Goal: Task Accomplishment & Management: Manage account settings

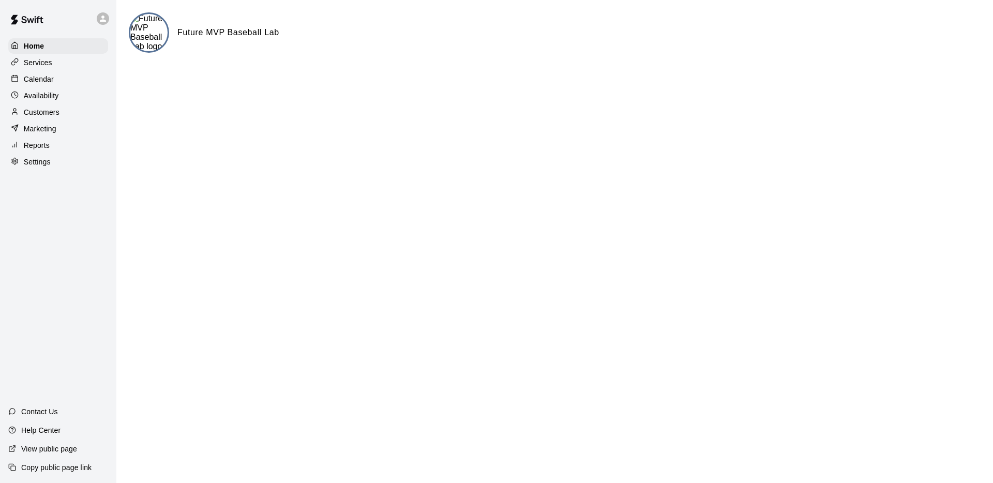
click at [170, 41] on div "Future MVP Baseball Lab" at bounding box center [555, 32] width 852 height 40
click at [154, 37] on img at bounding box center [148, 32] width 37 height 37
click at [28, 164] on p "Settings" at bounding box center [37, 162] width 27 height 10
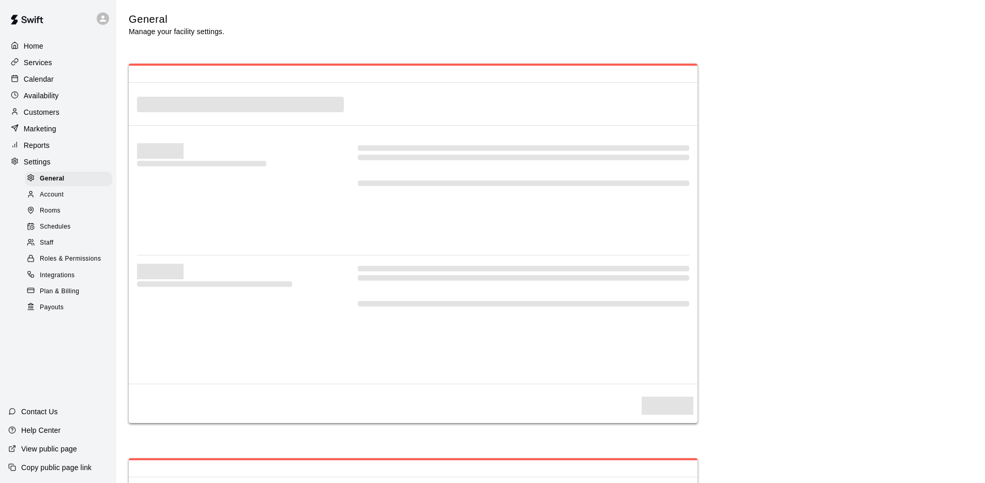
select select "**"
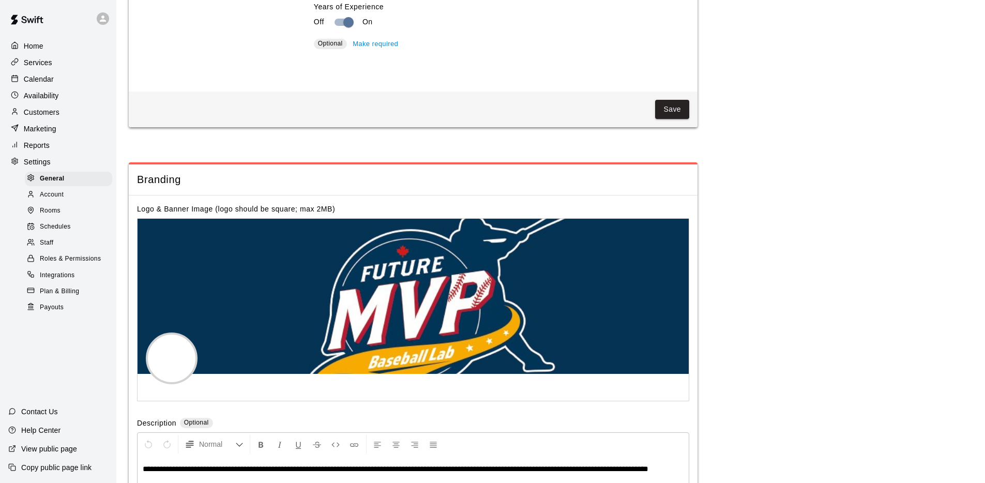
scroll to position [1983, 0]
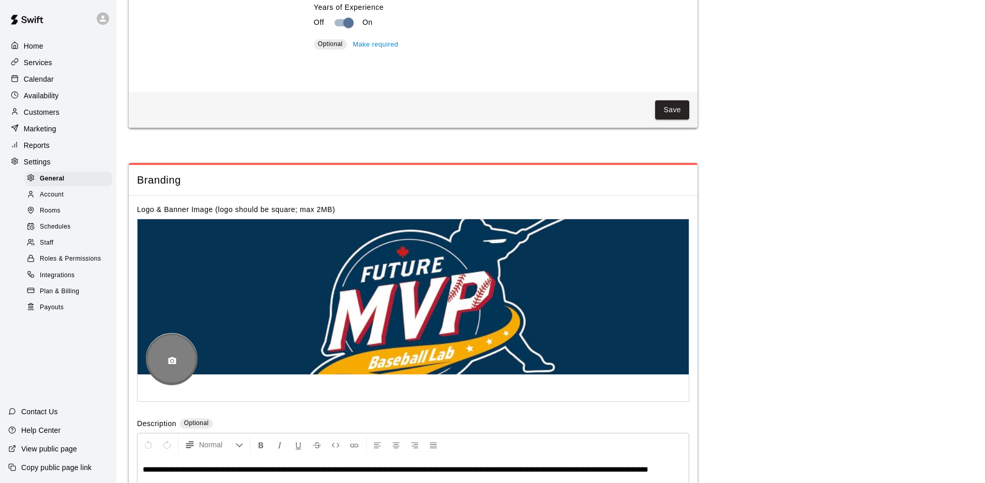
click at [168, 361] on icon "button" at bounding box center [172, 360] width 9 height 9
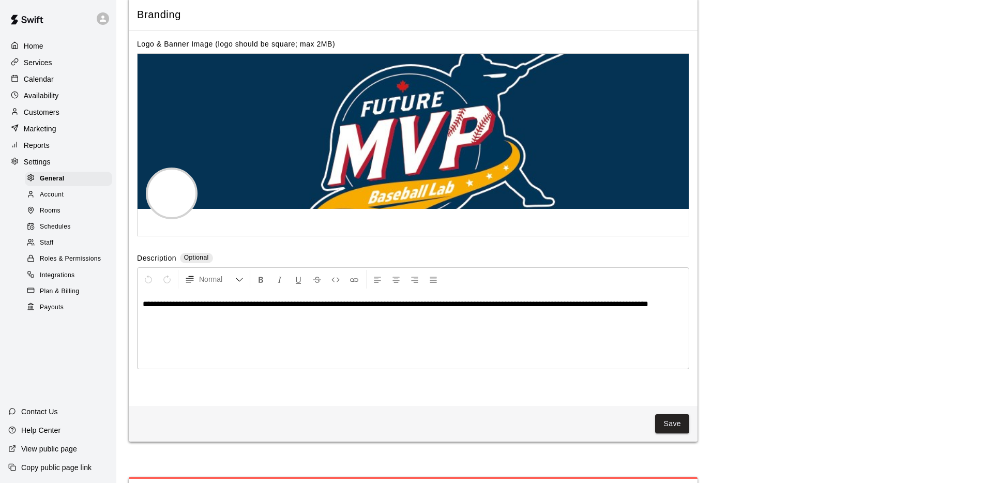
scroll to position [2206, 0]
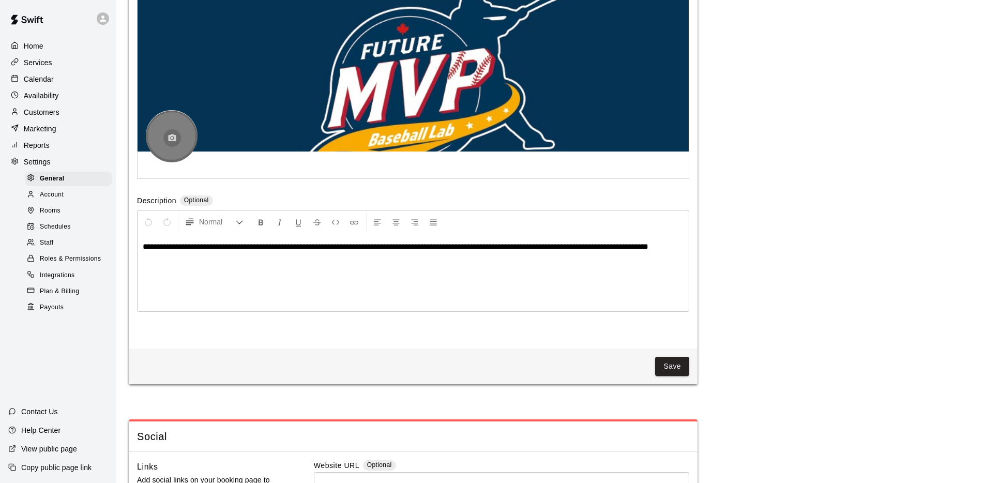
click at [170, 138] on icon "button" at bounding box center [173, 137] width 8 height 7
click at [669, 360] on button "Save" at bounding box center [672, 366] width 34 height 19
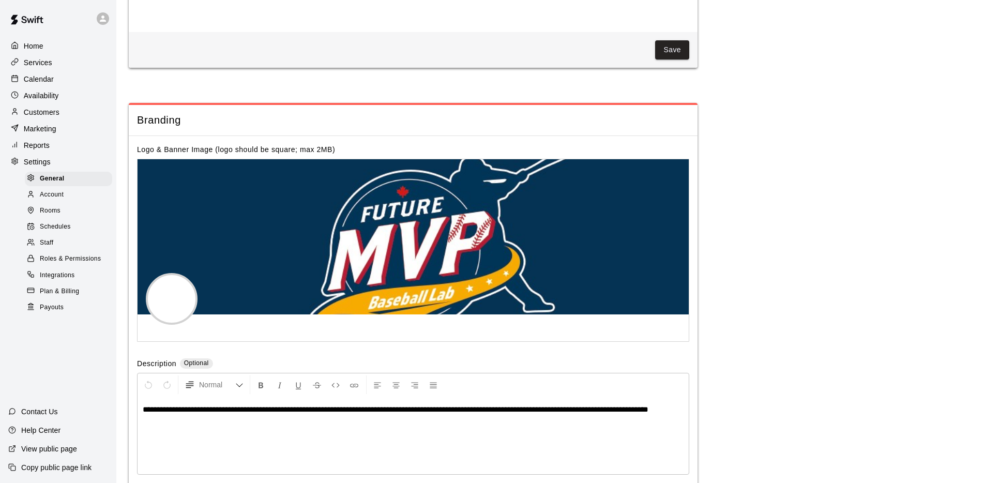
scroll to position [2001, 0]
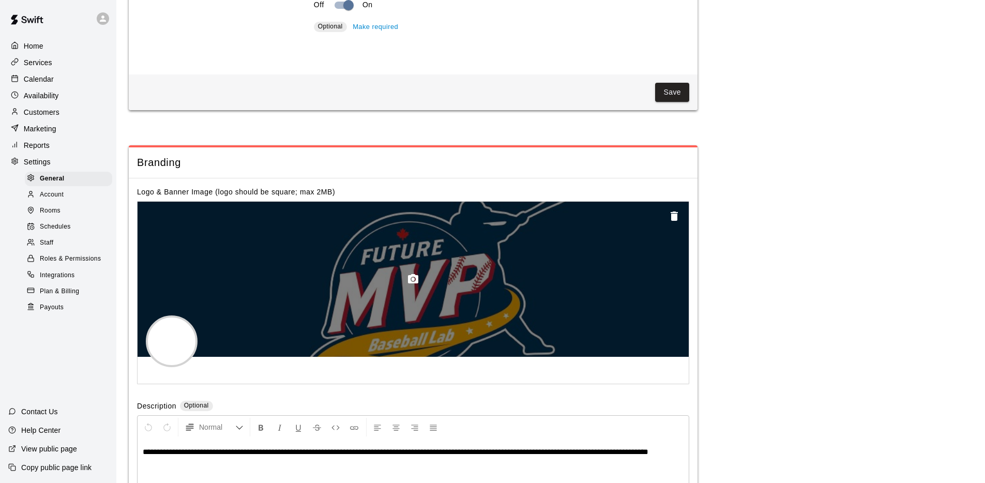
click at [674, 216] on icon "button" at bounding box center [674, 215] width 7 height 9
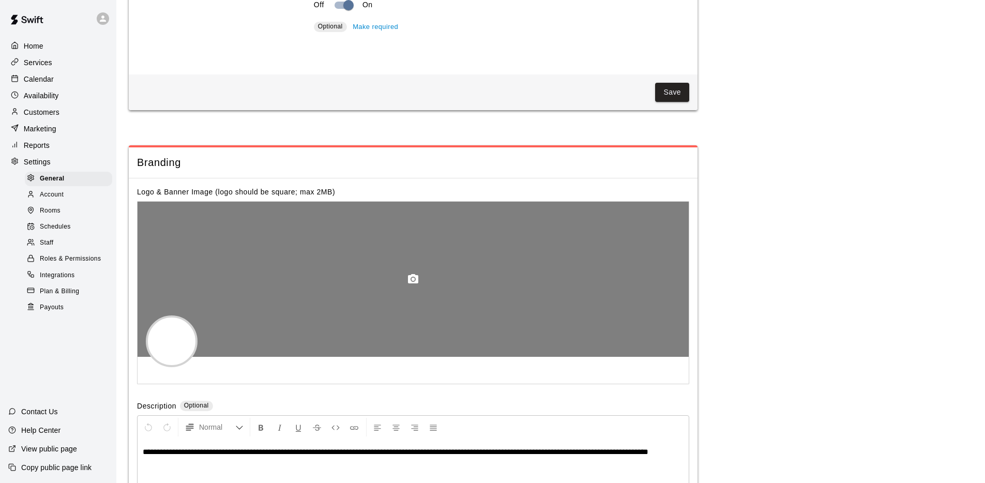
click at [410, 282] on icon "button" at bounding box center [413, 278] width 10 height 9
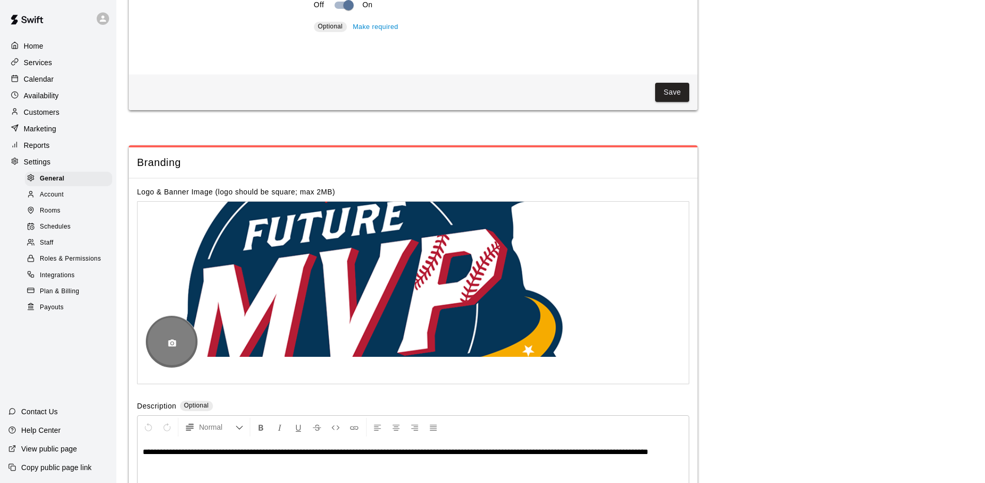
click at [177, 347] on button "button" at bounding box center [172, 344] width 18 height 18
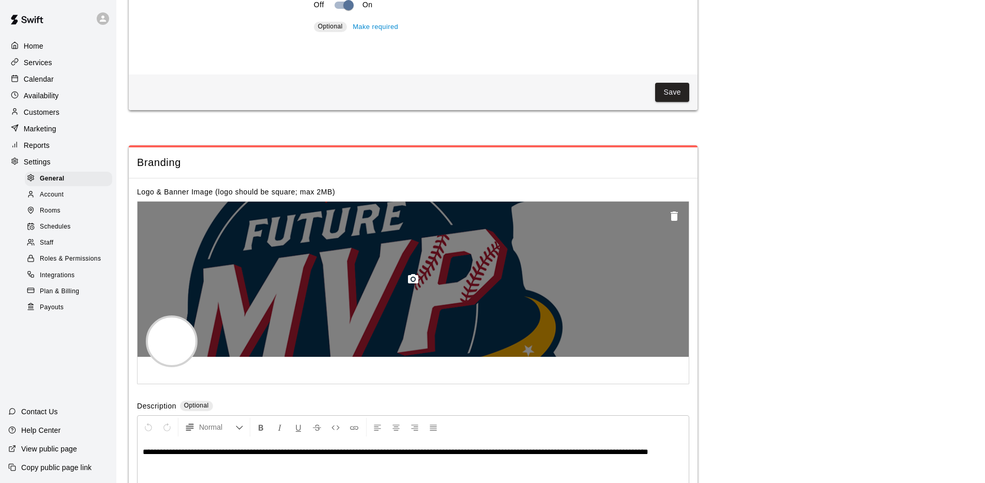
click at [673, 216] on icon "button" at bounding box center [674, 215] width 7 height 9
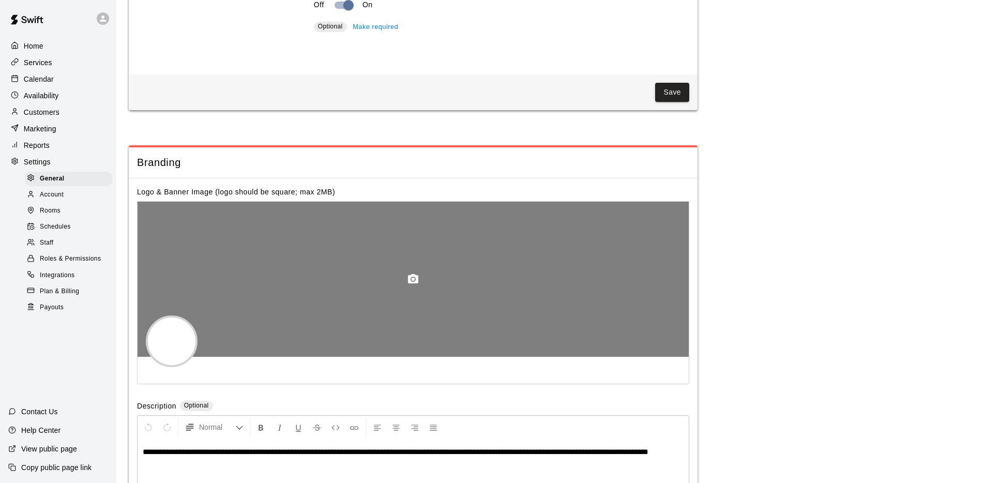
click at [410, 280] on icon "button" at bounding box center [413, 278] width 10 height 9
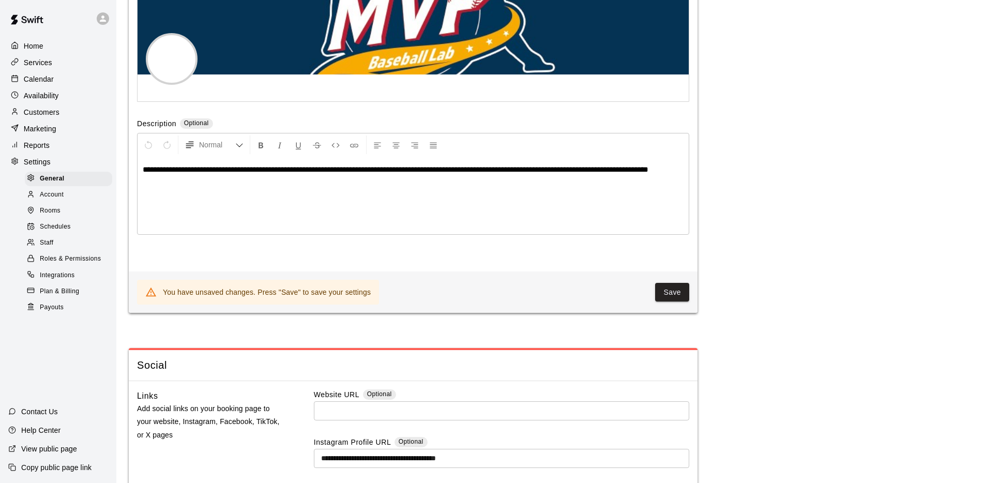
scroll to position [2446, 0]
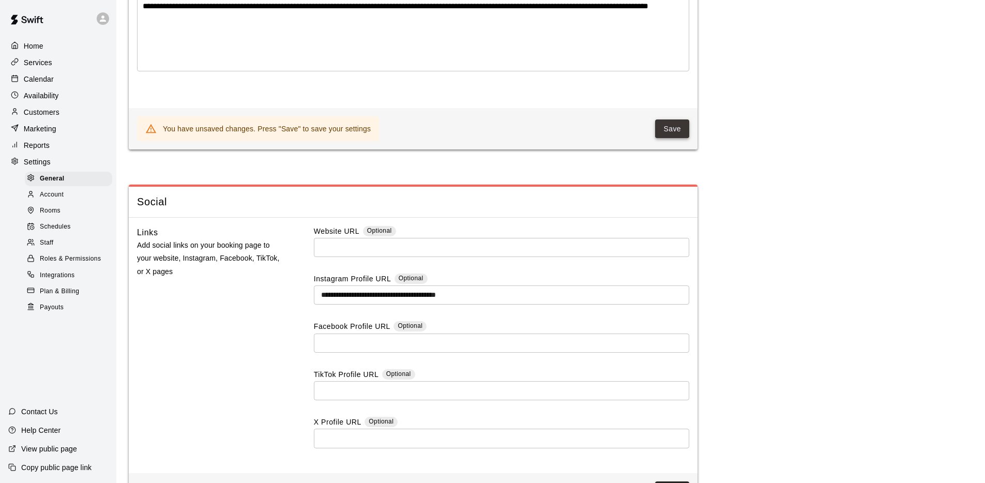
click at [685, 127] on button "Save" at bounding box center [672, 128] width 34 height 19
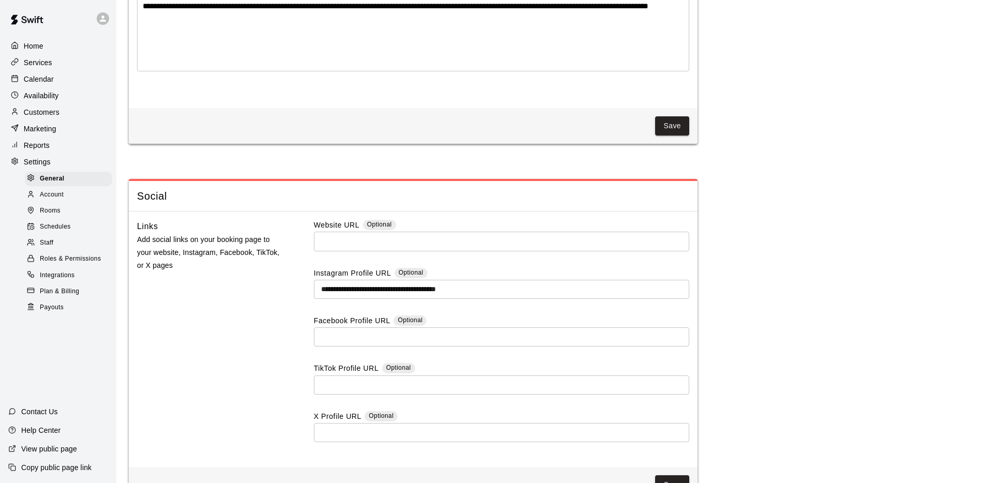
click at [96, 52] on div "Home" at bounding box center [58, 46] width 100 height 16
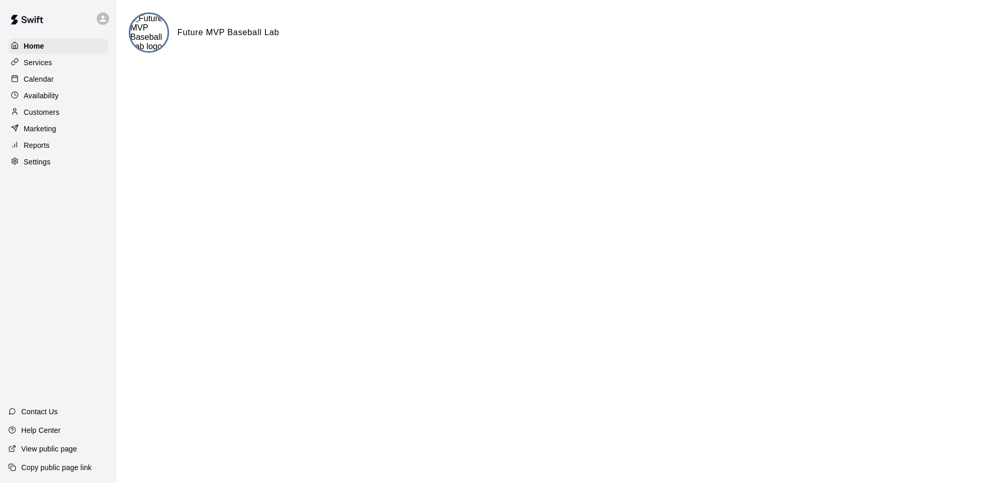
click at [150, 42] on img at bounding box center [148, 32] width 37 height 37
click at [215, 29] on h6 "Future MVP Baseball Lab" at bounding box center [228, 32] width 102 height 13
click at [147, 40] on img at bounding box center [148, 32] width 37 height 37
click at [30, 19] on img at bounding box center [27, 19] width 54 height 31
click at [52, 164] on div "Settings" at bounding box center [58, 162] width 100 height 16
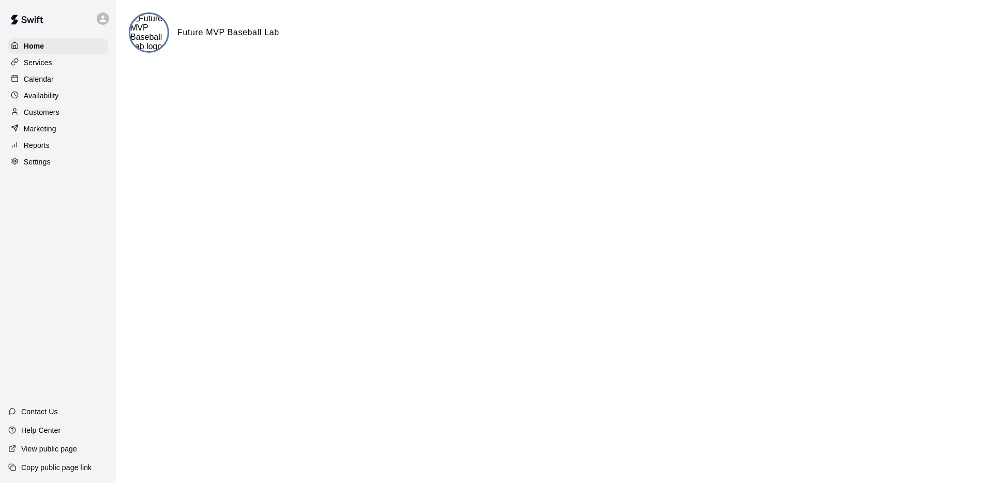
select select "**"
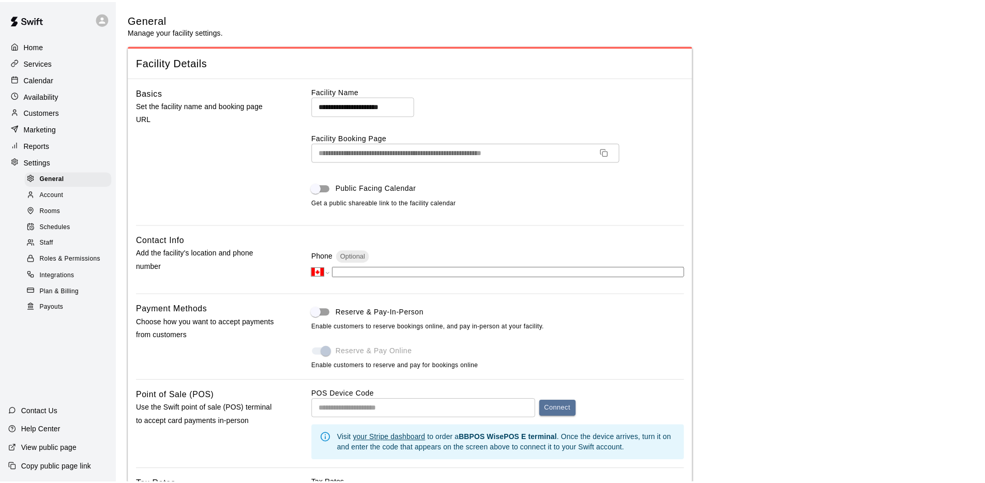
scroll to position [1985, 0]
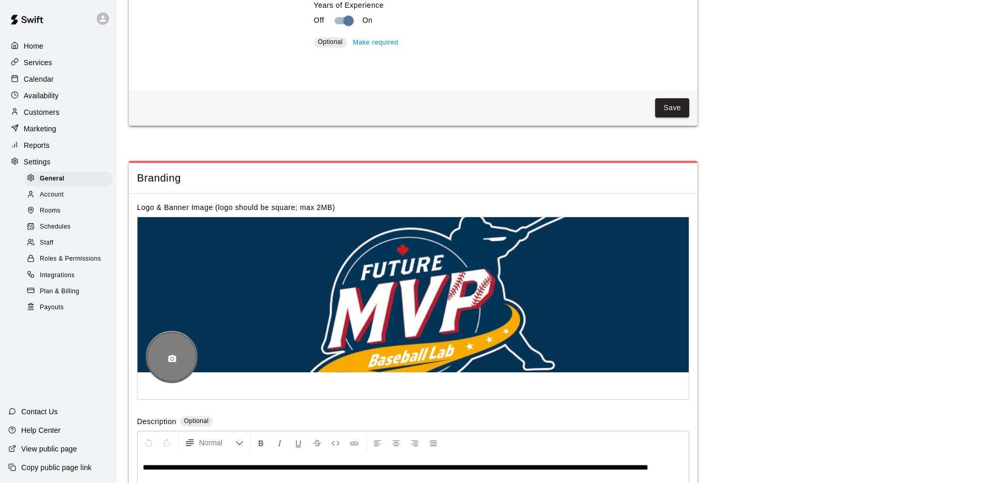
click at [171, 345] on div at bounding box center [172, 357] width 52 height 52
click at [172, 360] on icon "button" at bounding box center [172, 358] width 9 height 9
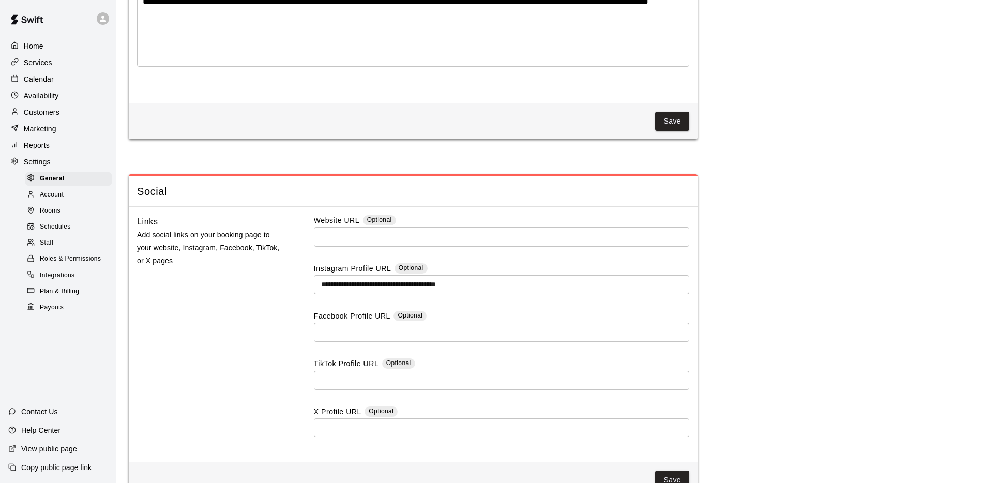
scroll to position [2444, 0]
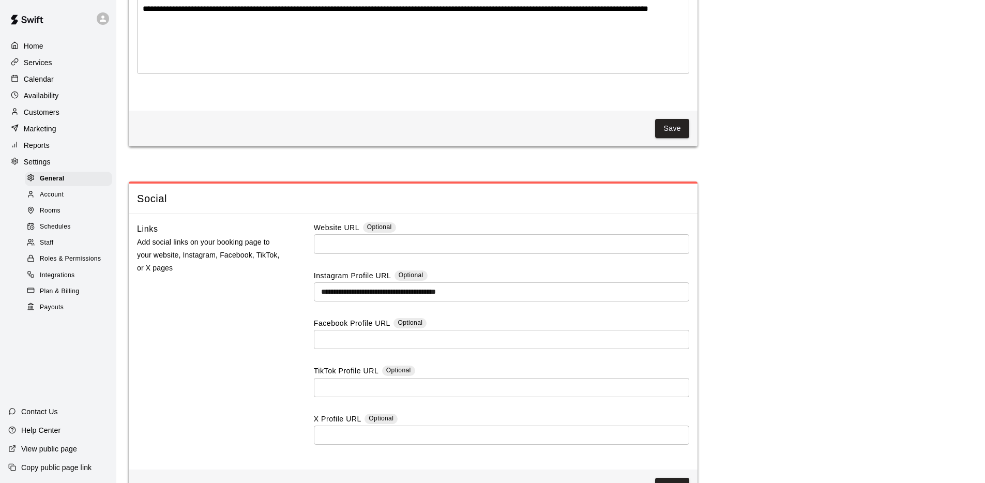
click at [453, 249] on input "text" at bounding box center [501, 243] width 375 height 19
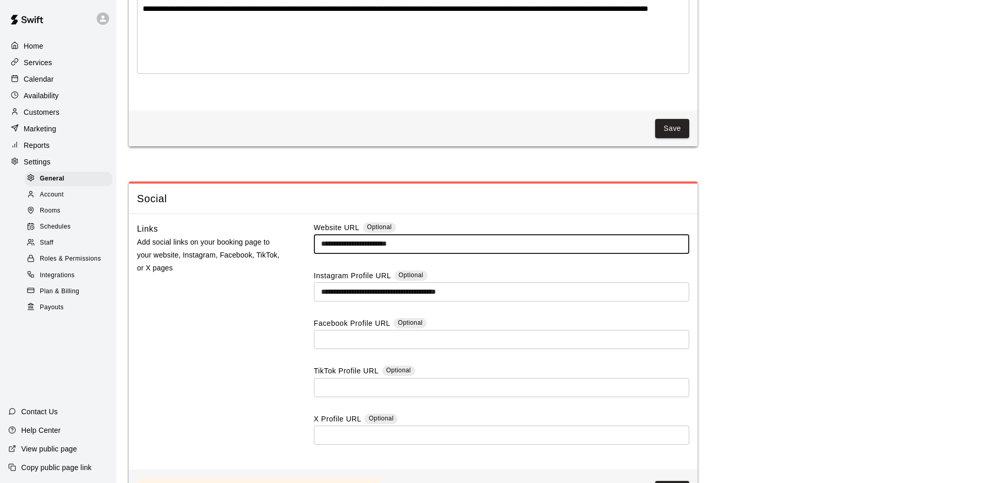
type input "**********"
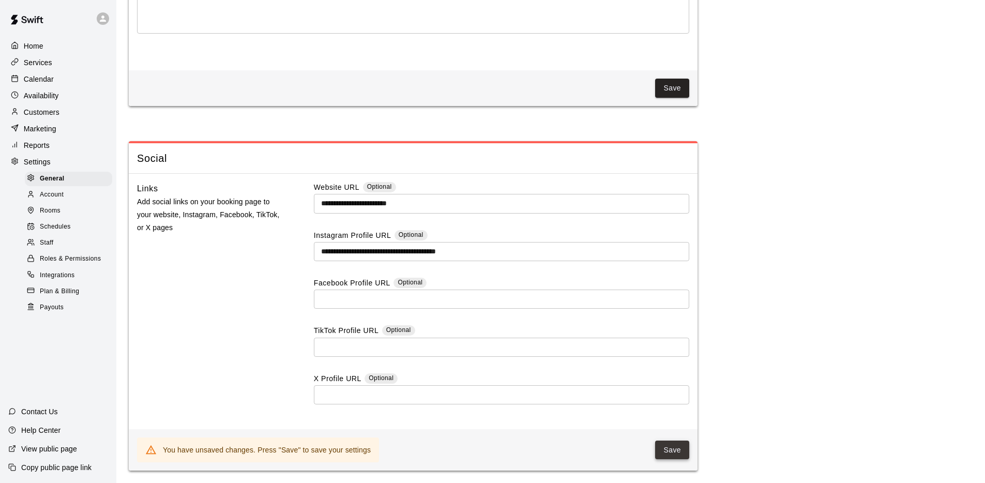
click at [666, 454] on button "Save" at bounding box center [672, 450] width 34 height 19
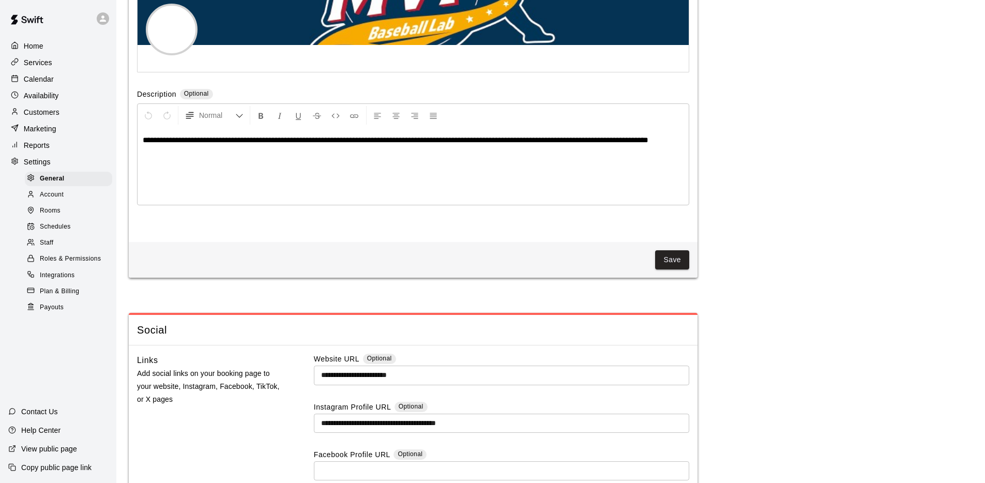
scroll to position [2254, 0]
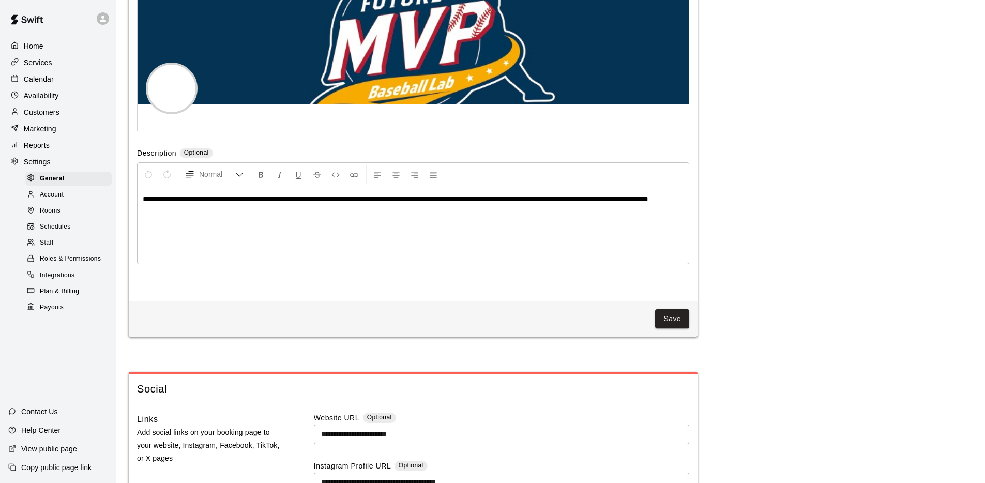
click at [32, 41] on p "Home" at bounding box center [34, 46] width 20 height 10
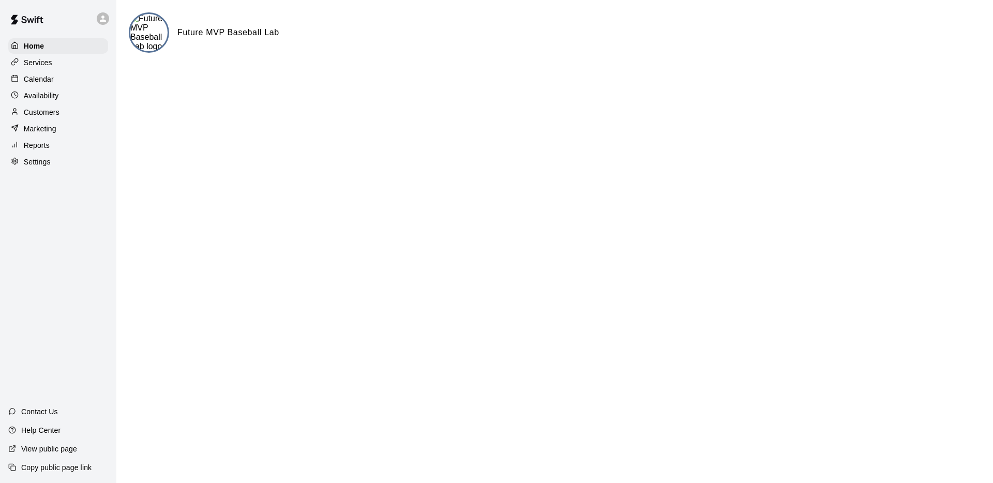
click at [36, 16] on img at bounding box center [27, 19] width 54 height 31
click at [56, 149] on div "Reports" at bounding box center [58, 146] width 100 height 16
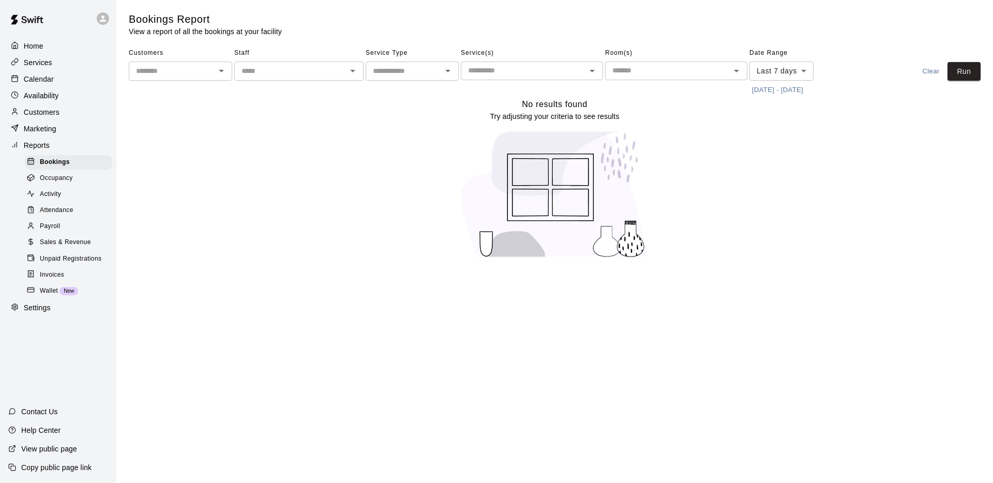
click at [65, 180] on span "Occupancy" at bounding box center [56, 178] width 33 height 10
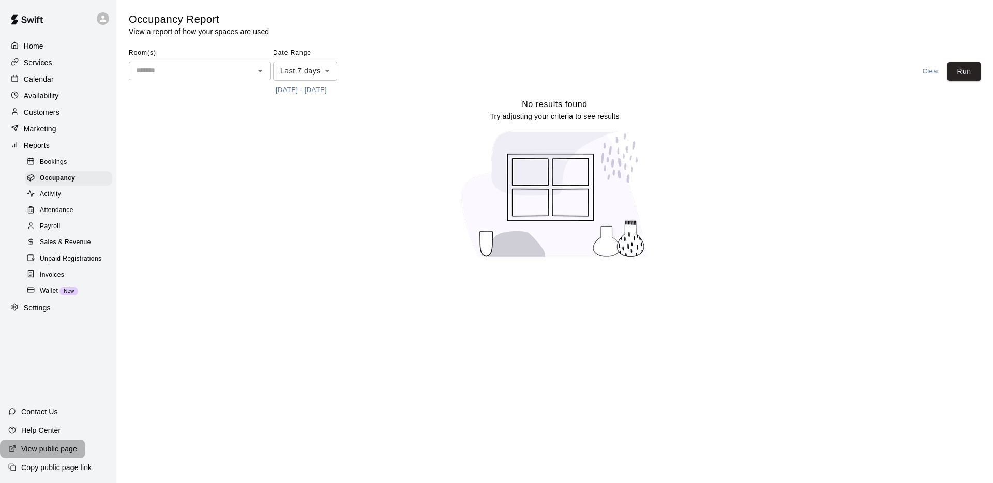
click at [47, 449] on p "View public page" at bounding box center [49, 449] width 56 height 10
